Goal: Transaction & Acquisition: Purchase product/service

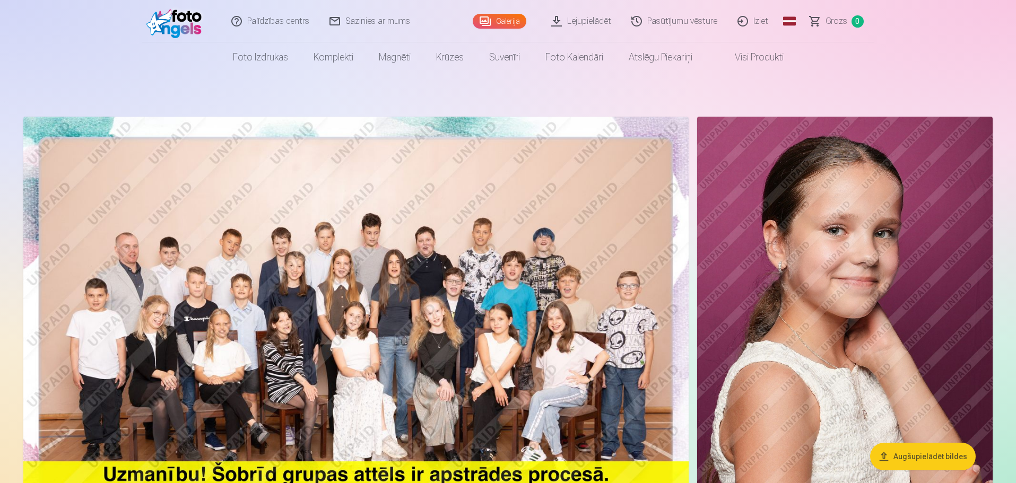
click at [397, 52] on link "Magnēti" at bounding box center [394, 57] width 57 height 30
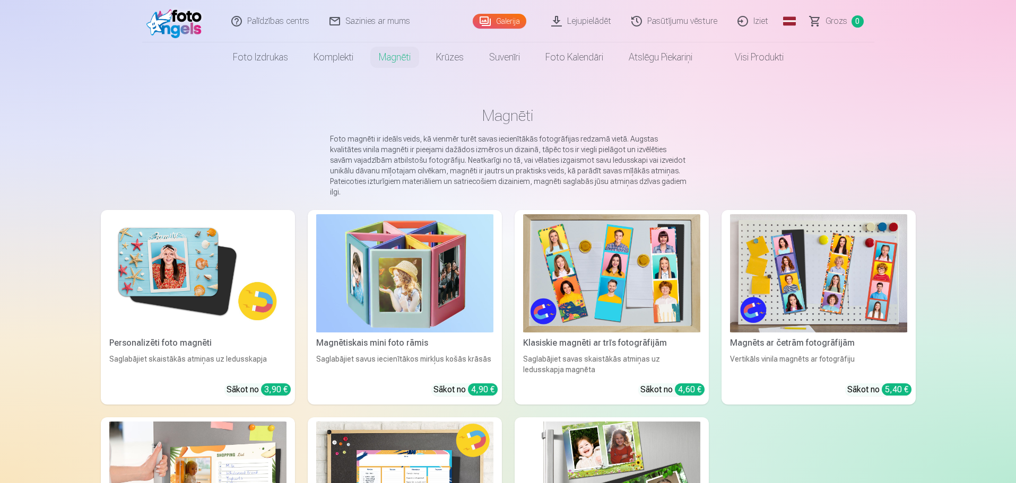
click at [158, 234] on img at bounding box center [197, 273] width 177 height 118
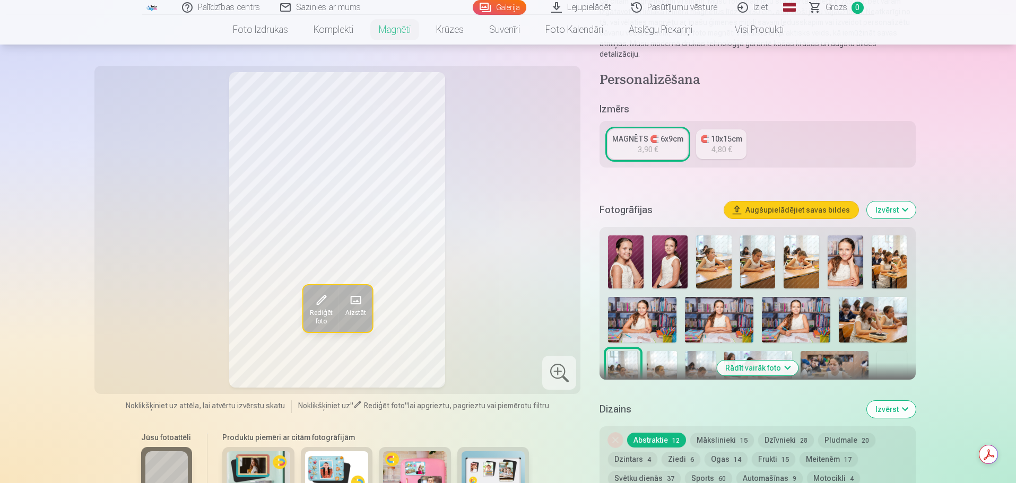
scroll to position [159, 0]
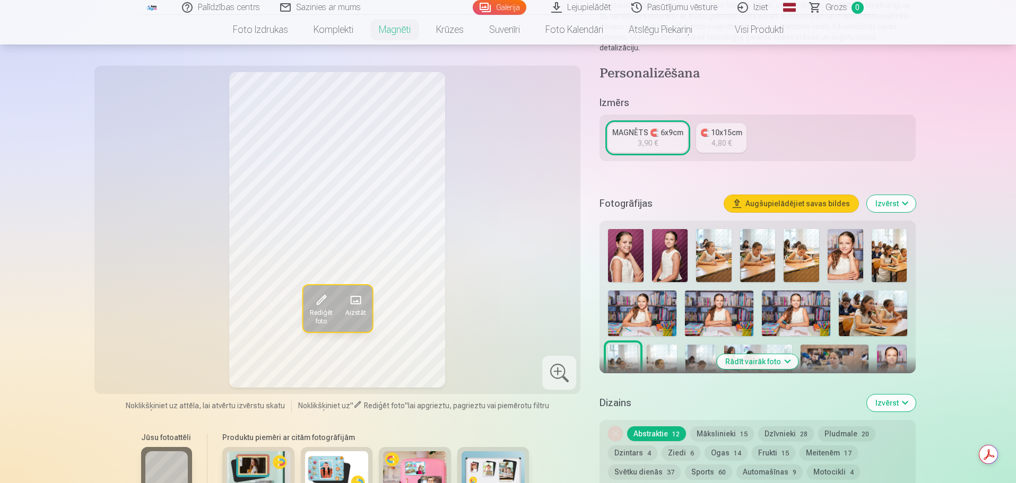
click at [723, 296] on img at bounding box center [719, 314] width 68 height 46
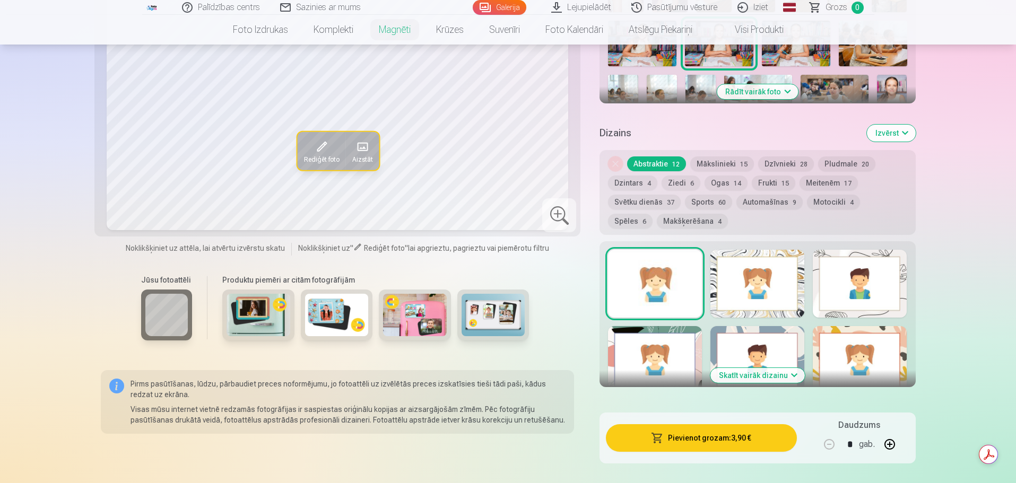
scroll to position [477, 0]
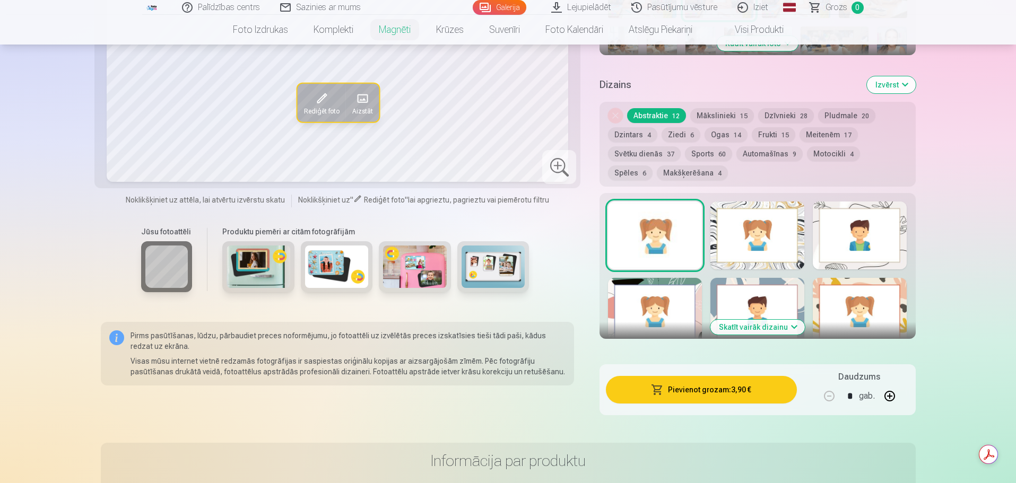
click at [752, 320] on button "Skatīt vairāk dizainu" at bounding box center [757, 327] width 94 height 15
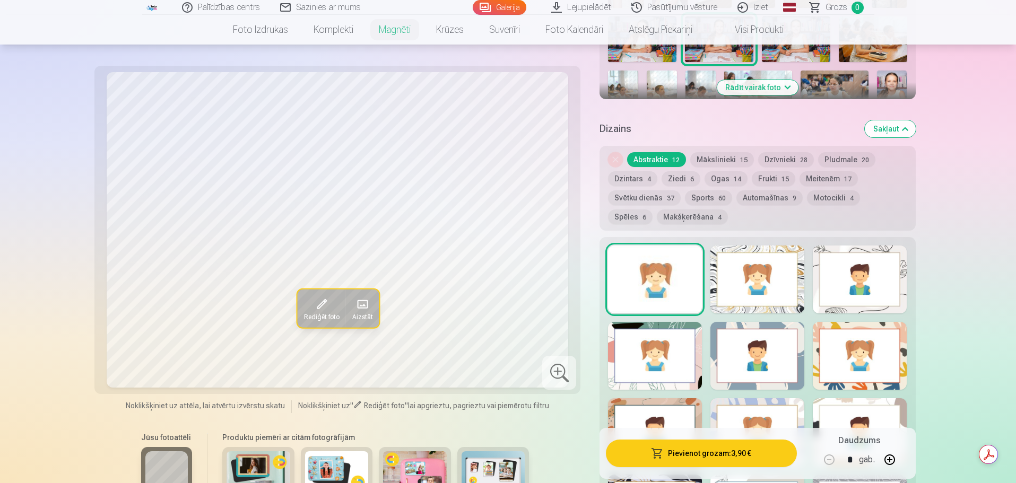
scroll to position [424, 0]
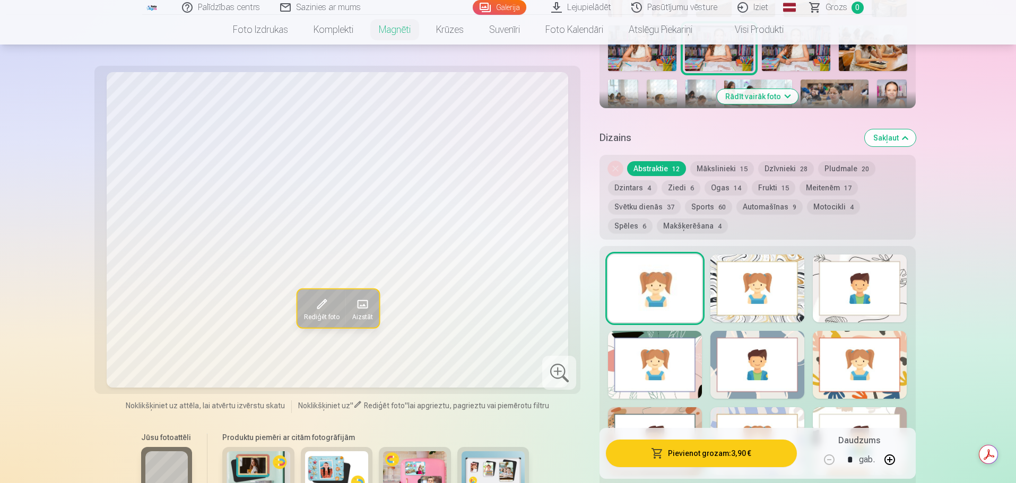
click at [713, 161] on button "Mākslinieki 15" at bounding box center [722, 168] width 64 height 15
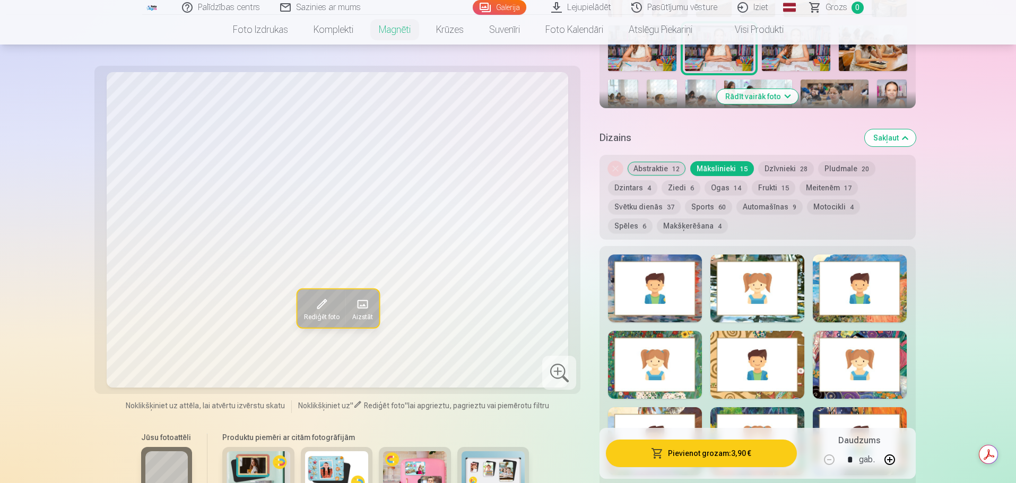
click at [772, 155] on div "Noņemiet dizainu Abstraktie 12 Mākslinieki 15 Dzīvnieki 28 Pludmale 20 Dzintars…" at bounding box center [757, 197] width 316 height 85
click at [773, 161] on button "Dzīvnieki 28" at bounding box center [786, 168] width 56 height 15
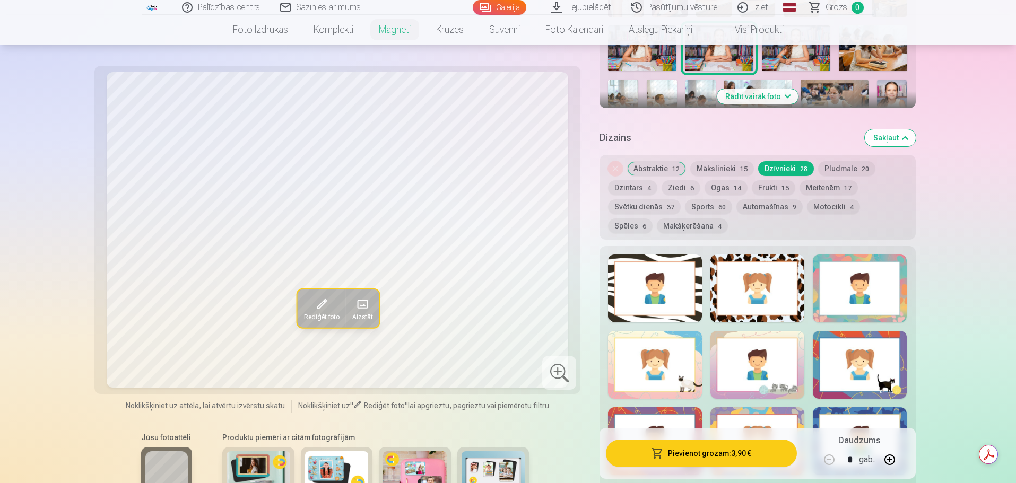
click at [747, 263] on div at bounding box center [757, 289] width 94 height 68
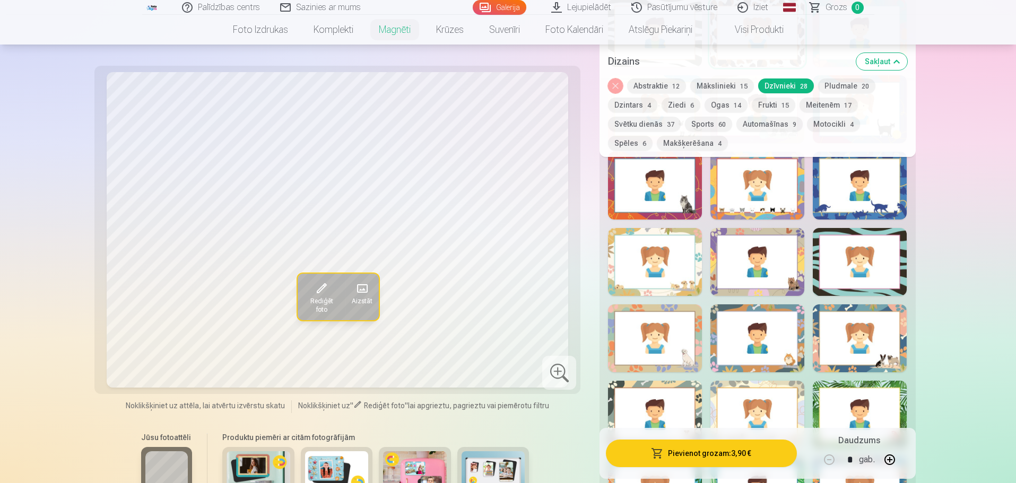
scroll to position [583, 0]
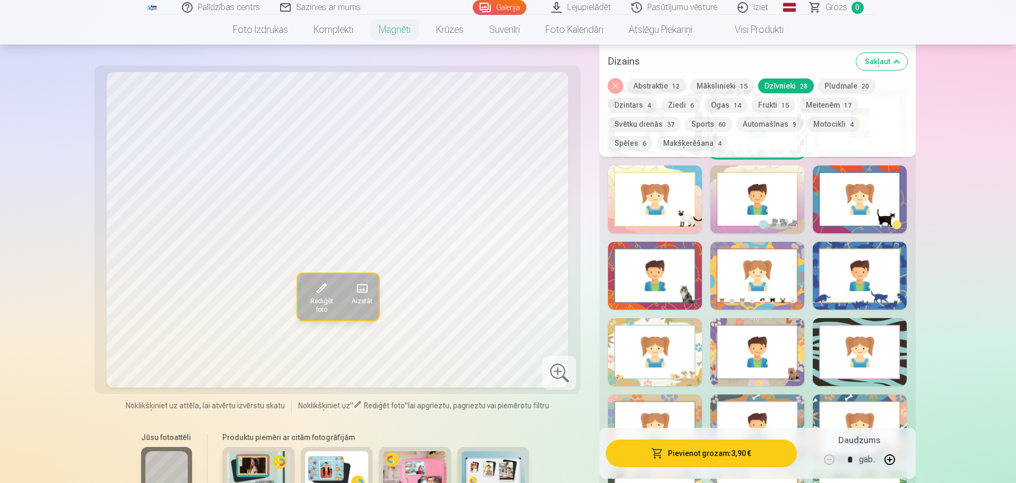
click at [832, 109] on button "Meitenēm 17" at bounding box center [828, 105] width 58 height 15
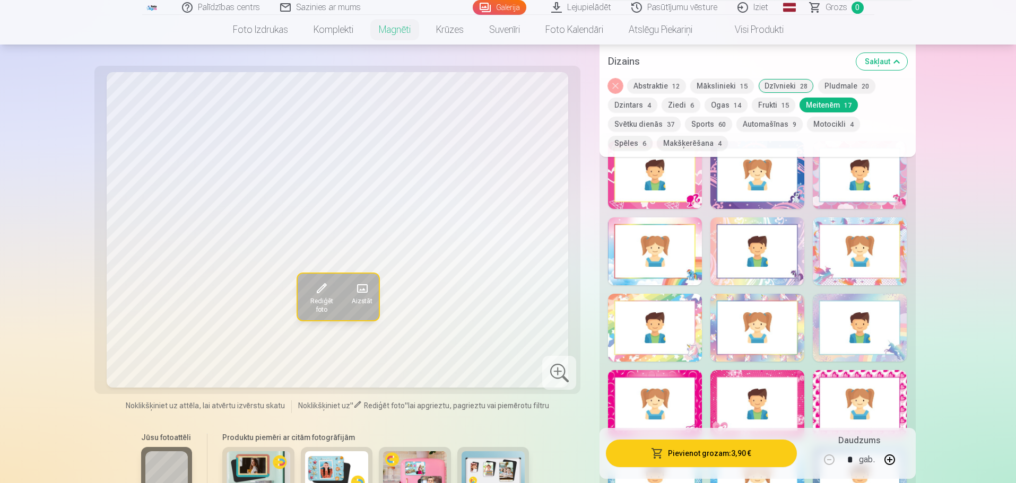
scroll to position [530, 0]
click at [830, 90] on button "Pludmale 20" at bounding box center [846, 85] width 57 height 15
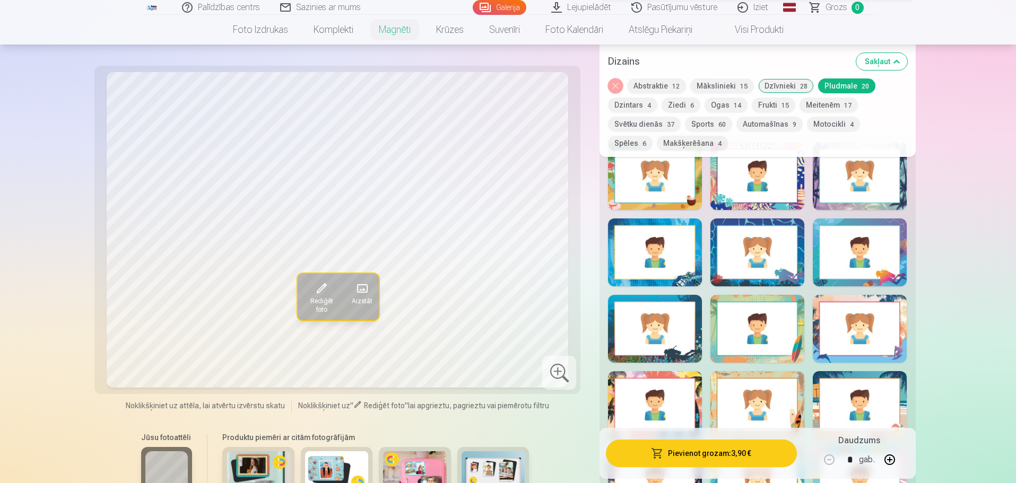
click at [679, 108] on button "Ziedi 6" at bounding box center [680, 105] width 39 height 15
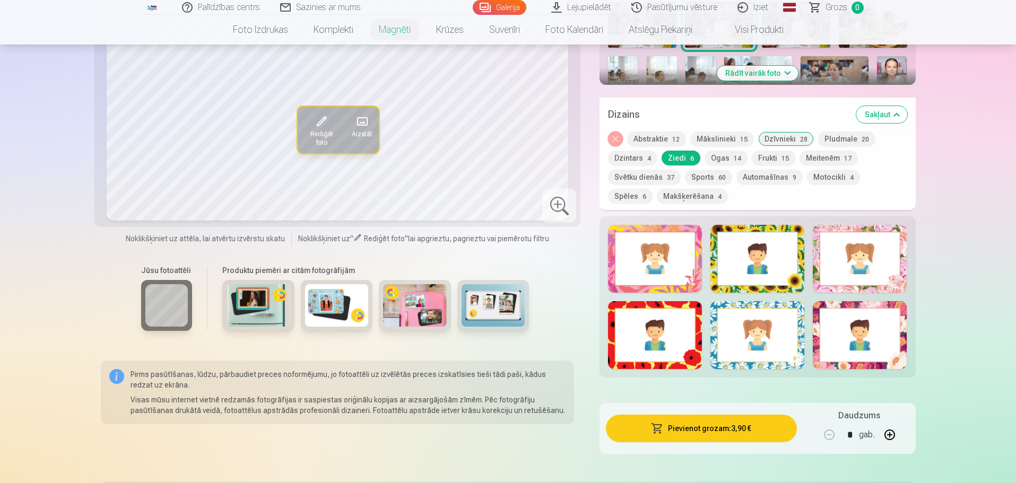
scroll to position [318, 0]
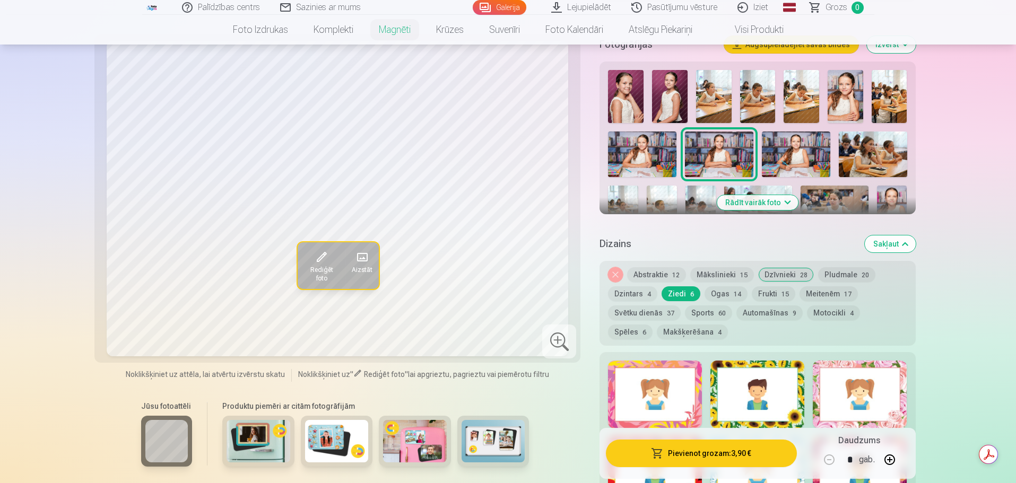
click at [681, 373] on div at bounding box center [655, 395] width 94 height 68
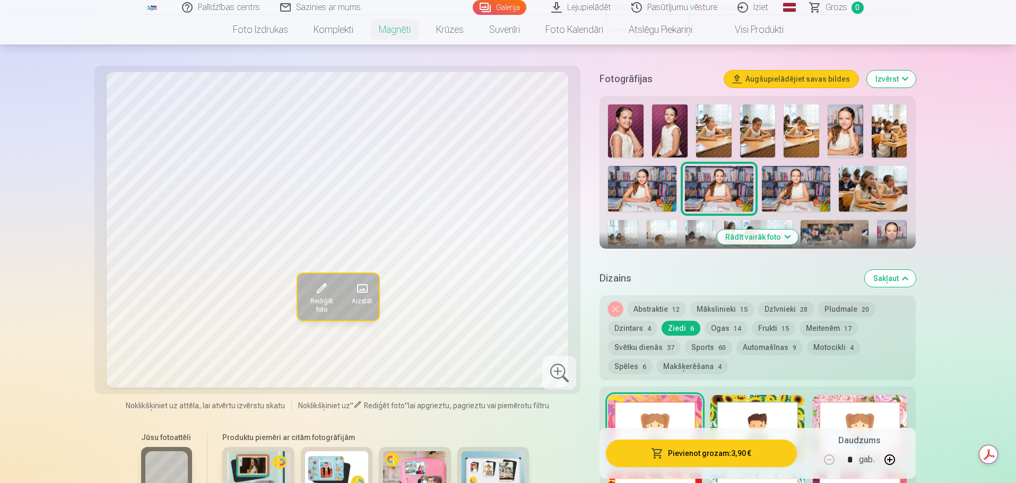
scroll to position [265, 0]
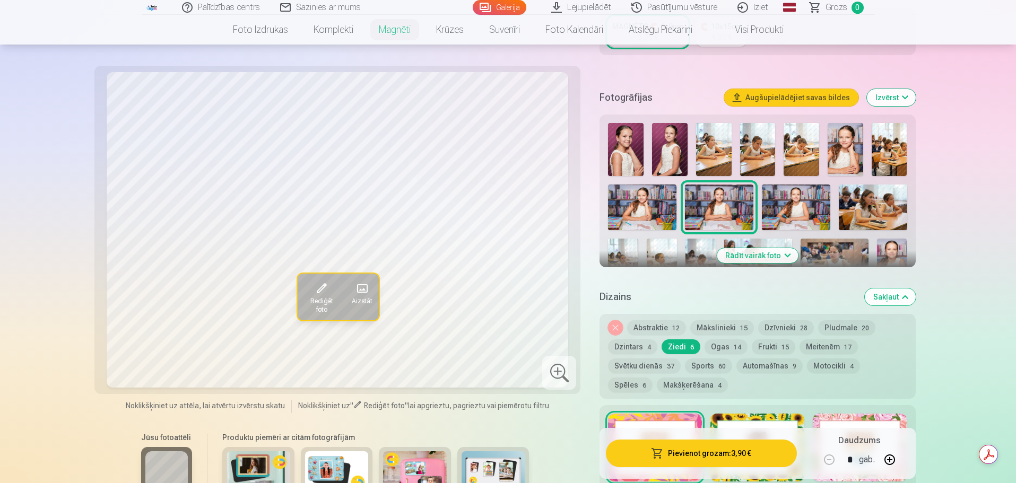
click at [646, 199] on img at bounding box center [642, 208] width 68 height 46
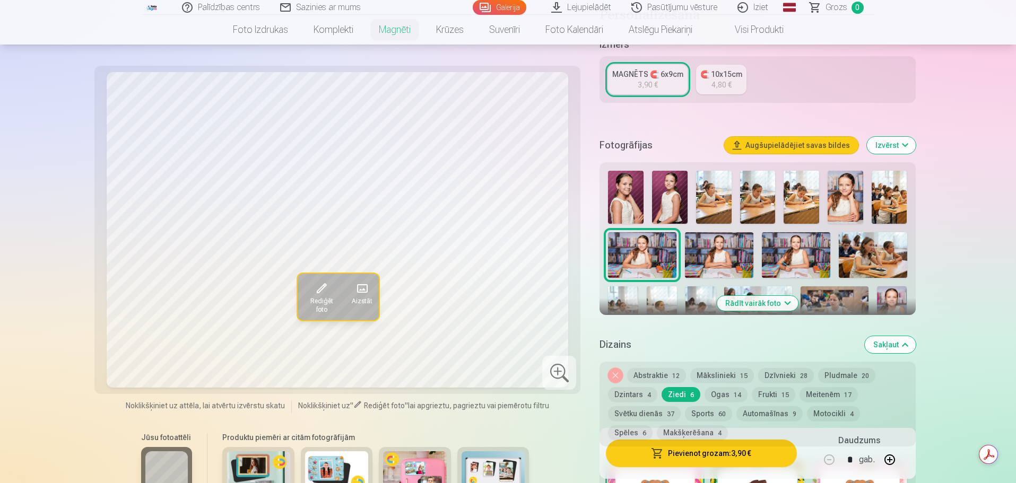
scroll to position [212, 0]
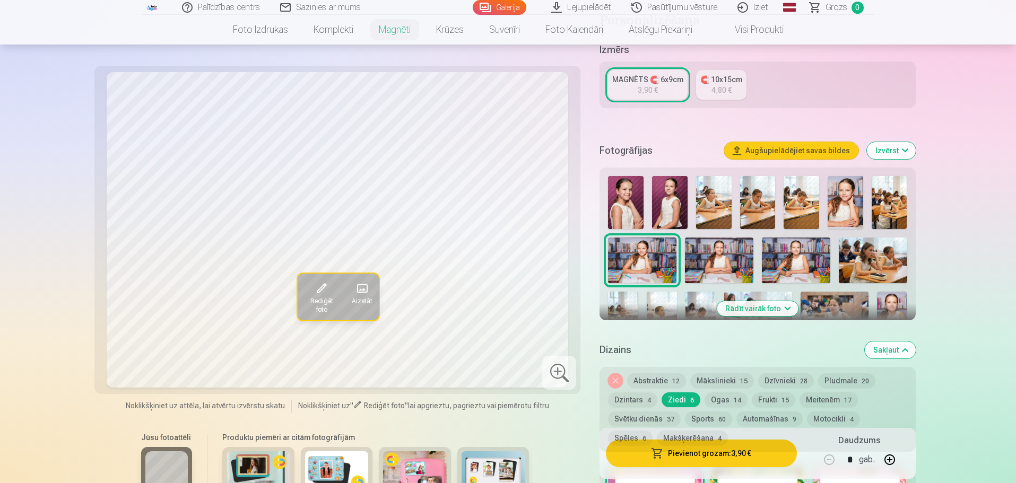
click at [848, 189] on img at bounding box center [845, 202] width 36 height 53
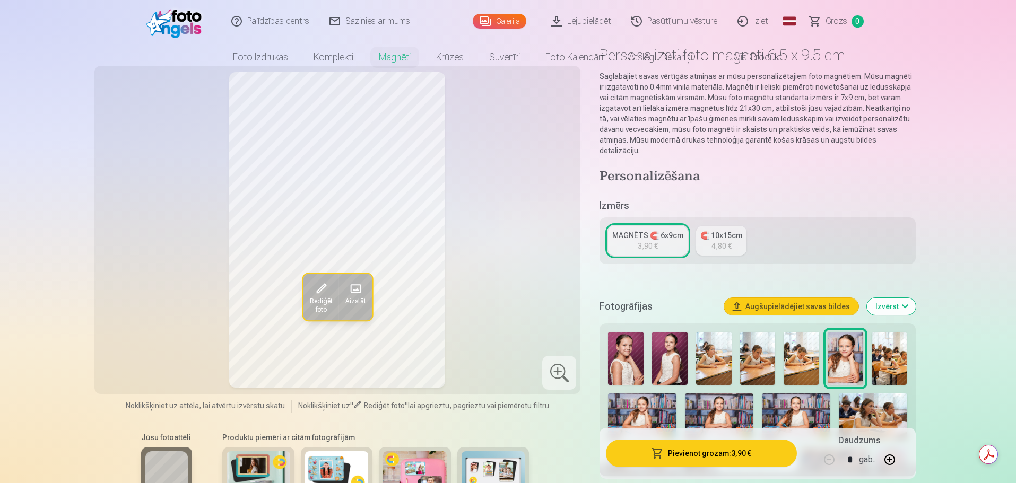
scroll to position [0, 0]
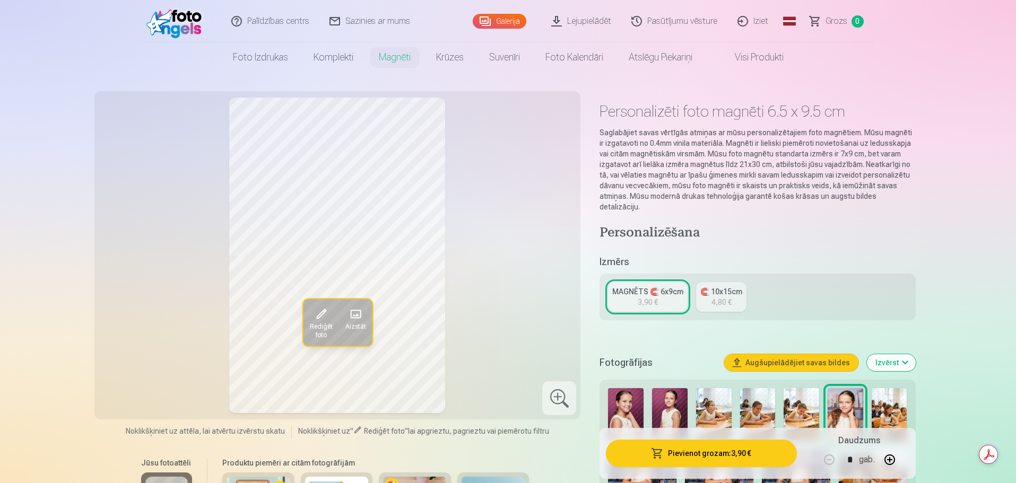
click at [652, 225] on h4 "Personalizēšana" at bounding box center [757, 233] width 316 height 17
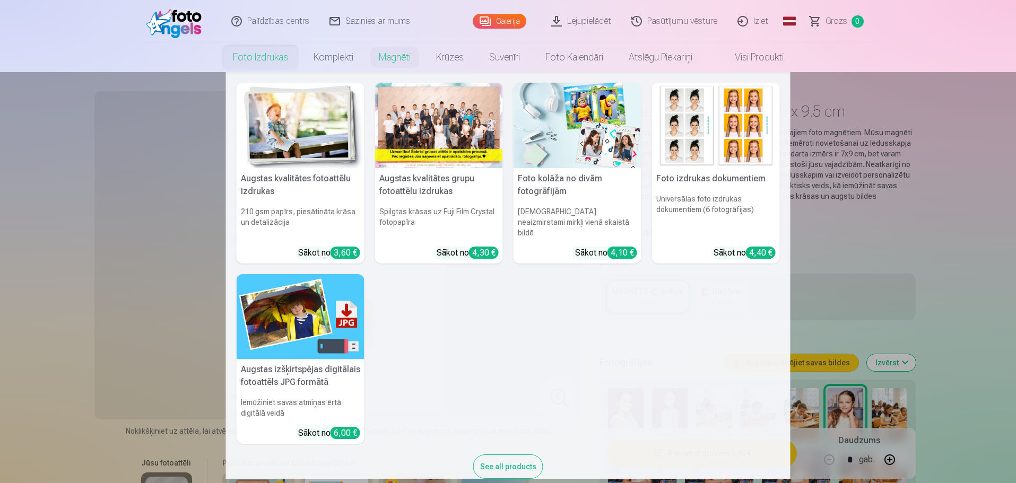
click at [299, 133] on img at bounding box center [301, 125] width 128 height 85
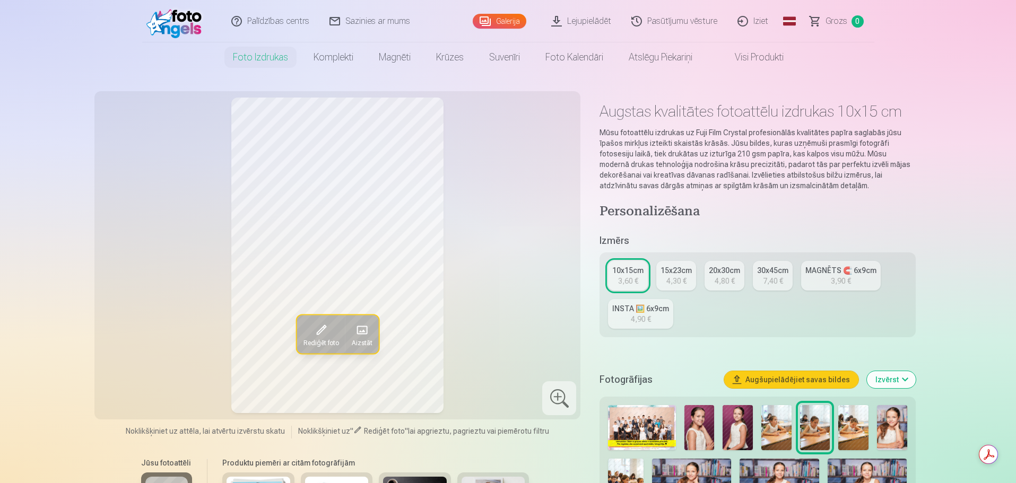
click at [605, 24] on link "Lejupielādēt" at bounding box center [581, 21] width 80 height 42
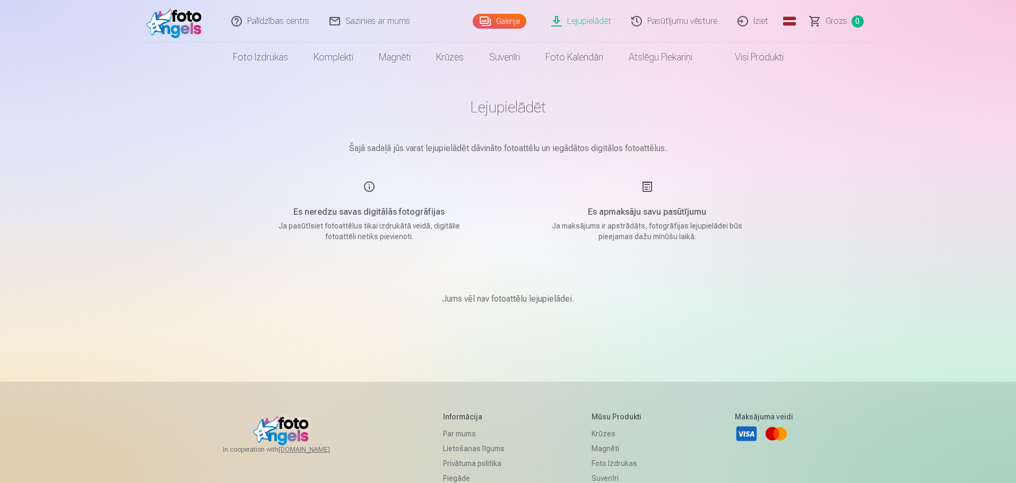
click at [509, 22] on link "Galerija" at bounding box center [499, 21] width 54 height 15
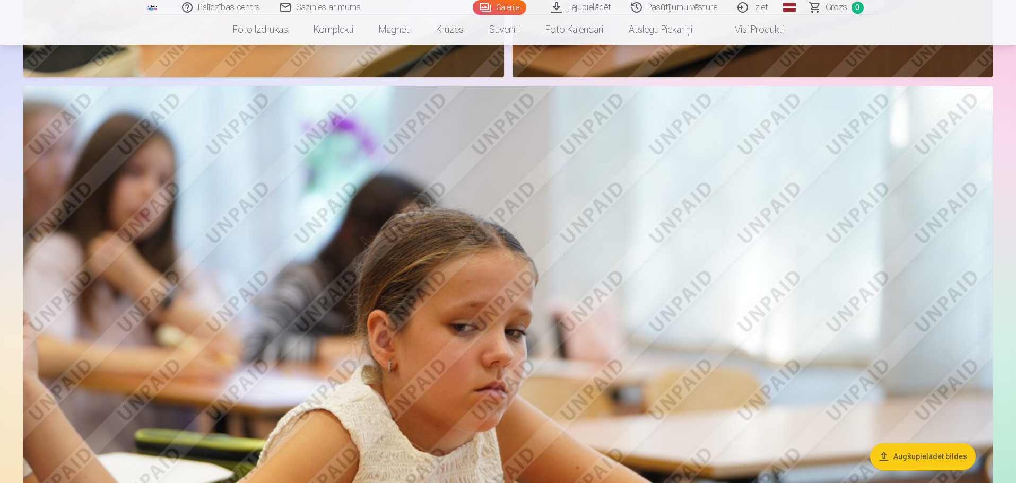
scroll to position [4614, 0]
